Goal: Task Accomplishment & Management: Use online tool/utility

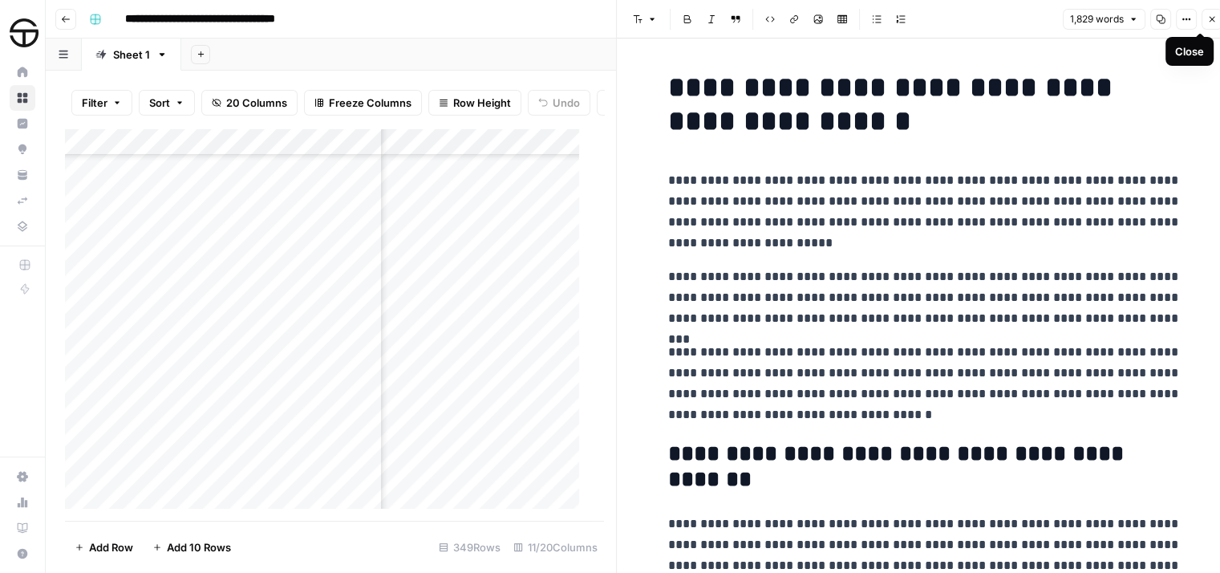
click at [1213, 20] on icon "button" at bounding box center [1212, 19] width 10 height 10
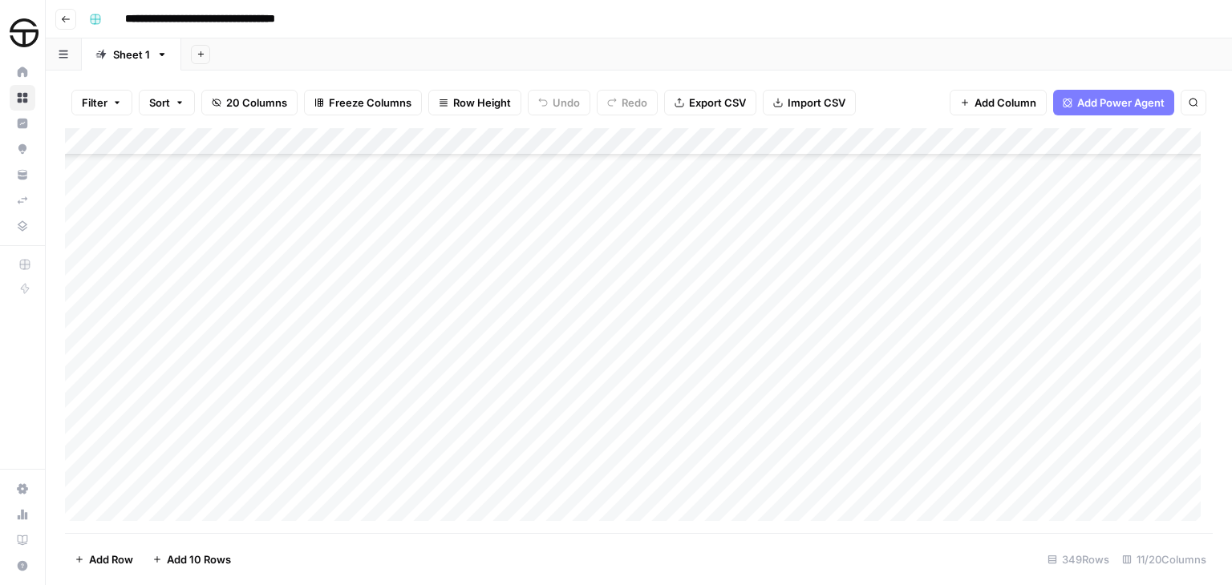
scroll to position [8902, 0]
click at [459, 453] on div "Add Column" at bounding box center [639, 330] width 1148 height 405
click at [464, 176] on div "Add Column" at bounding box center [639, 330] width 1148 height 405
click at [534, 452] on div "Add Column" at bounding box center [639, 330] width 1148 height 405
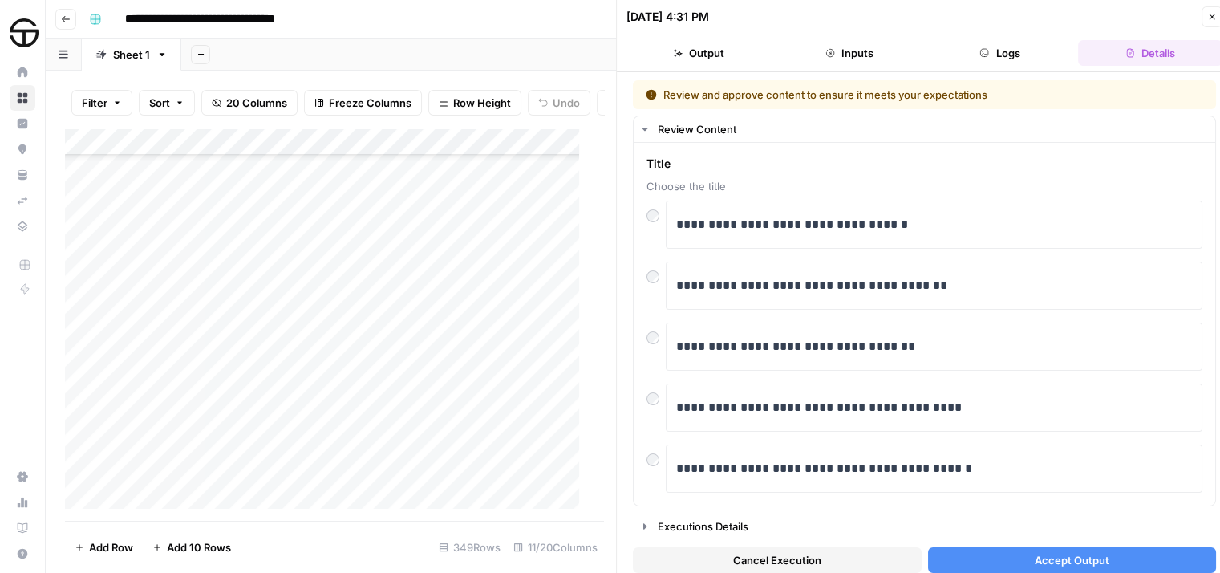
click at [998, 562] on button "Accept Output" at bounding box center [1072, 560] width 289 height 26
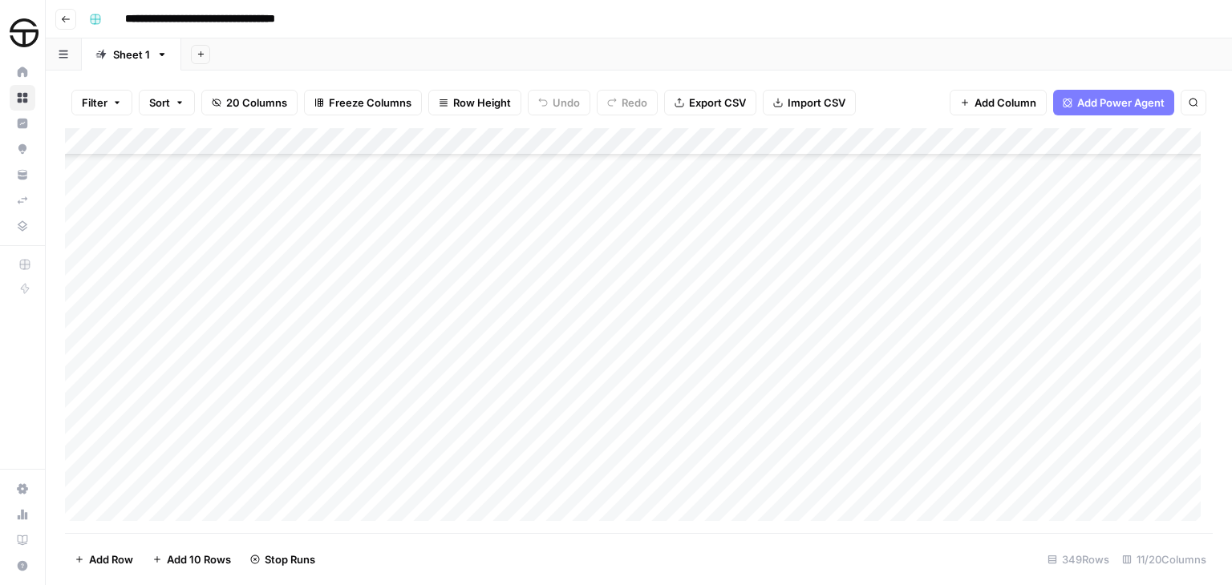
click at [533, 181] on div "Add Column" at bounding box center [639, 330] width 1148 height 405
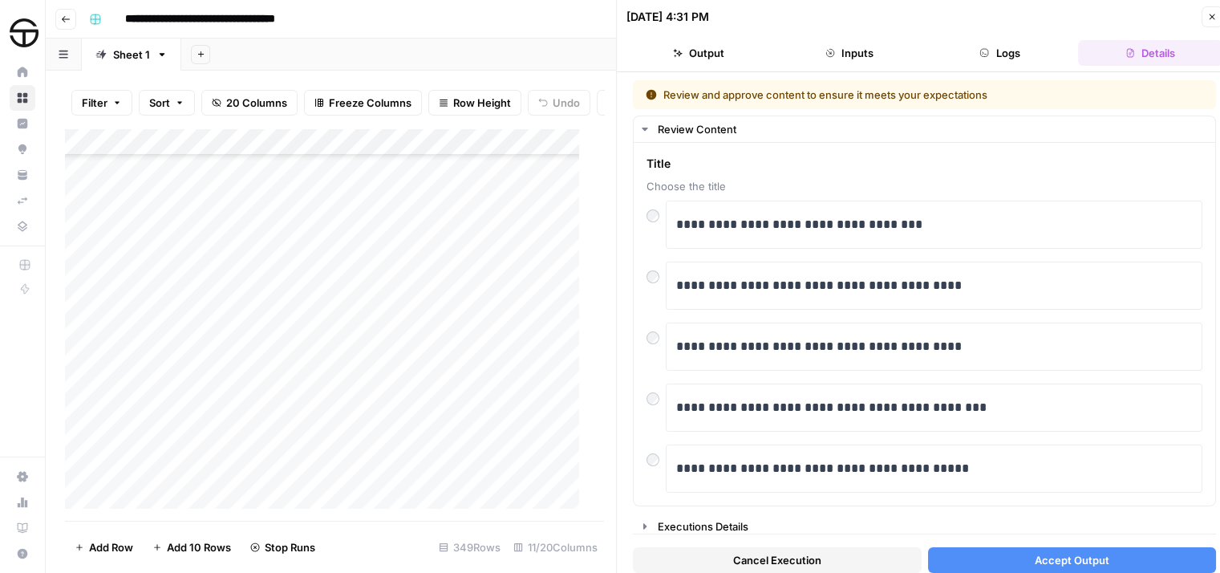
click at [1022, 561] on button "Accept Output" at bounding box center [1072, 560] width 289 height 26
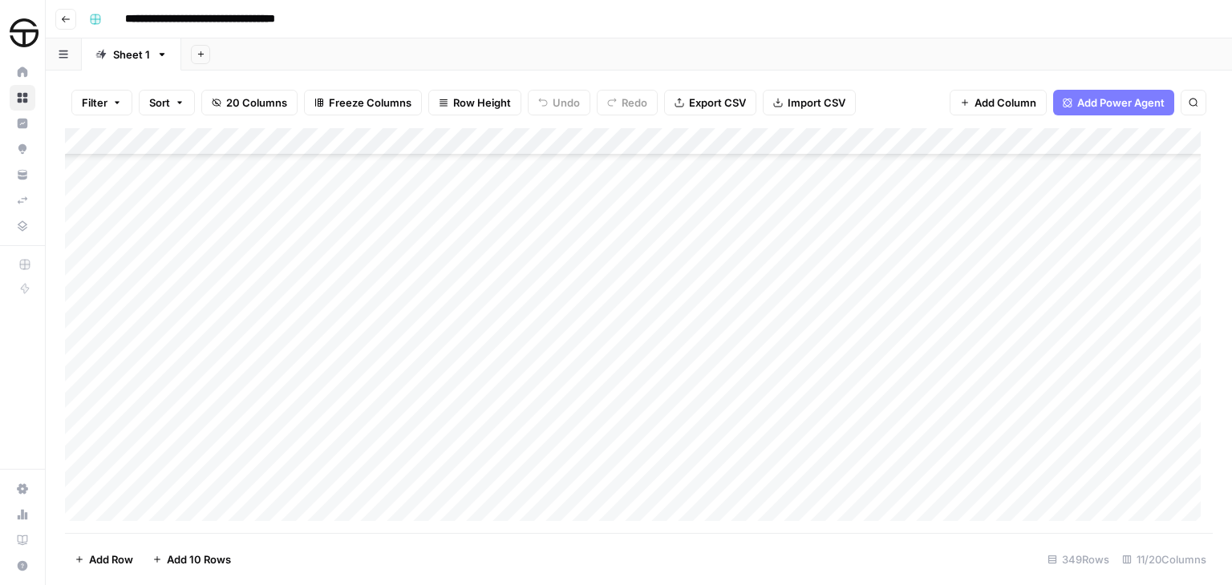
click at [805, 178] on div "Add Column" at bounding box center [639, 330] width 1148 height 405
click at [810, 453] on div "Add Column" at bounding box center [639, 330] width 1148 height 405
